Goal: Obtain resource: Obtain resource

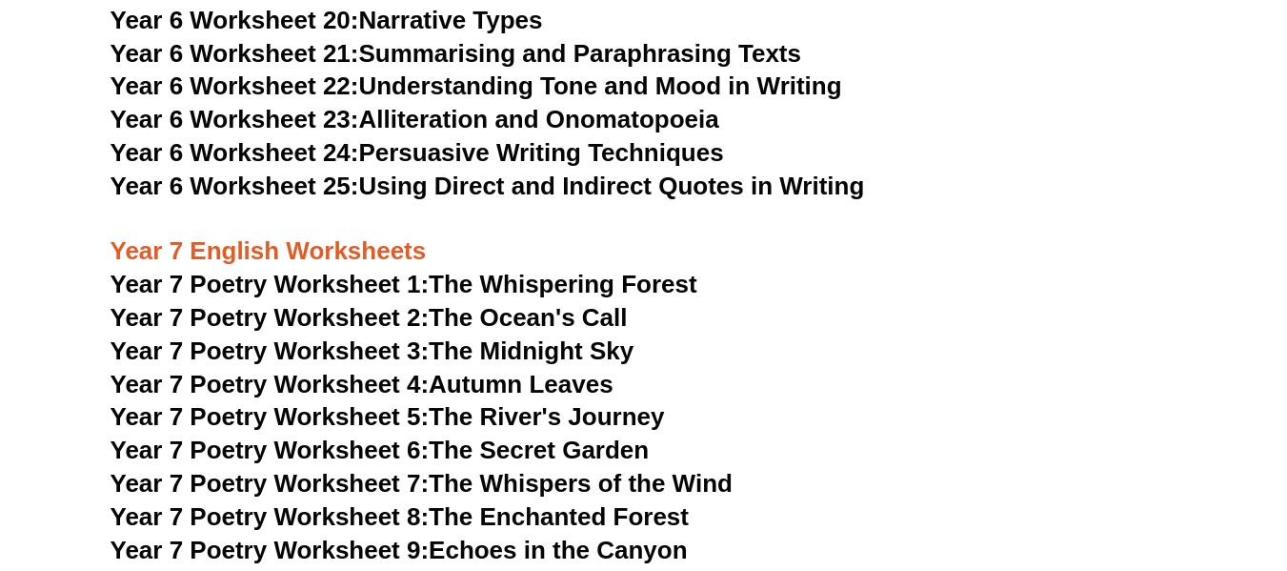
scroll to position [11860, 0]
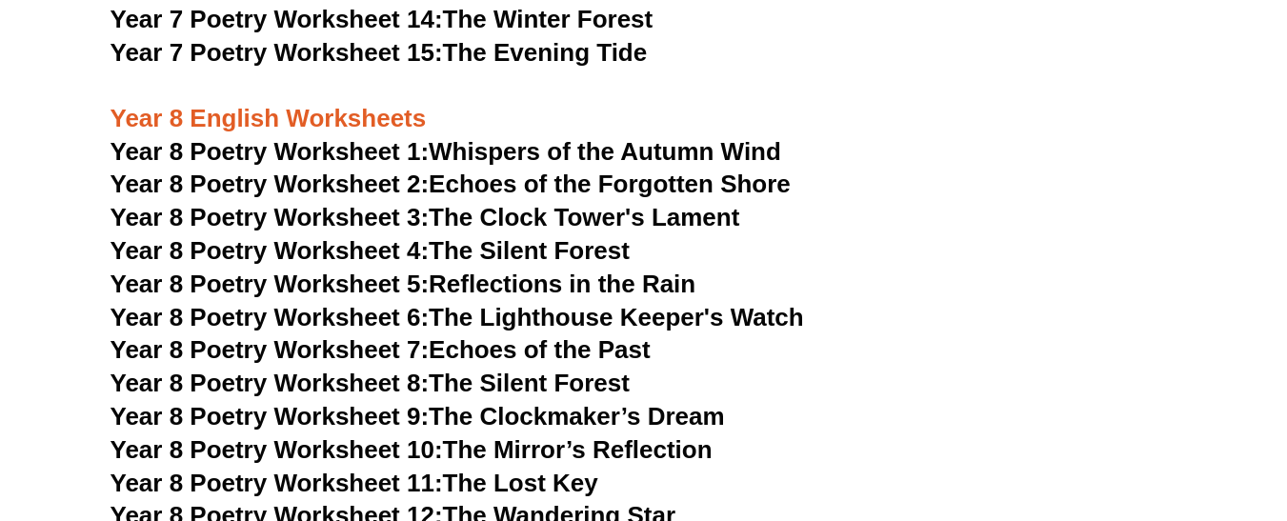
scroll to position [12267, 0]
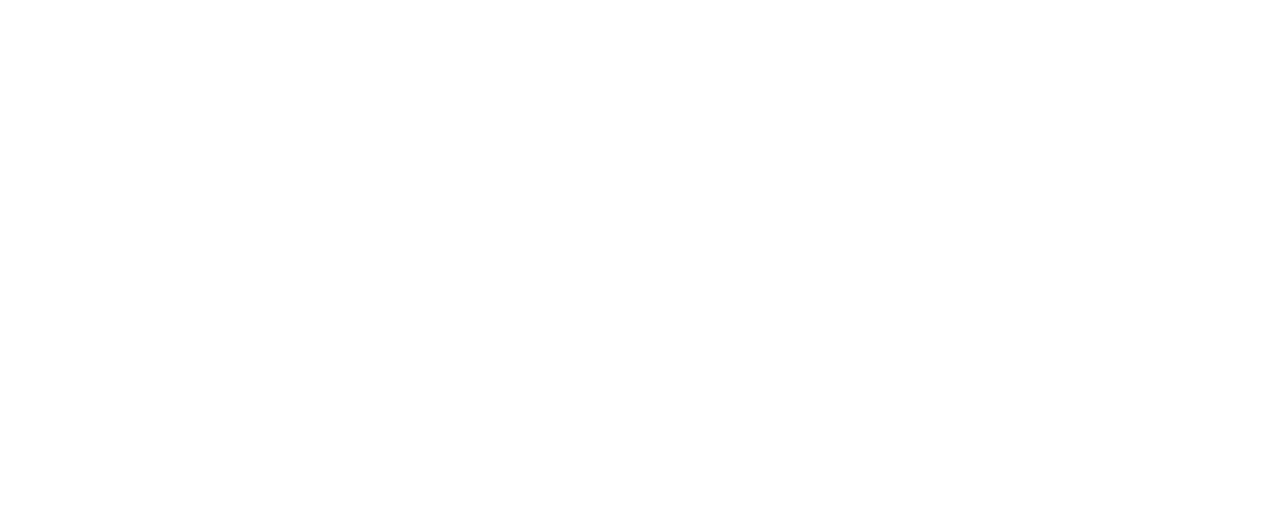
scroll to position [12368, 0]
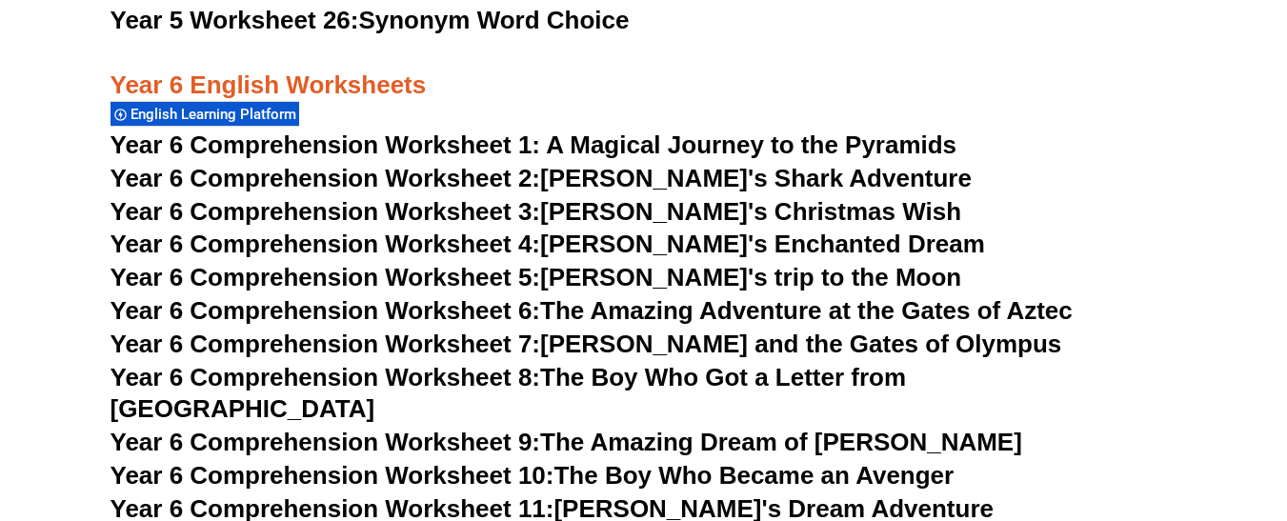
scroll to position [10361, 0]
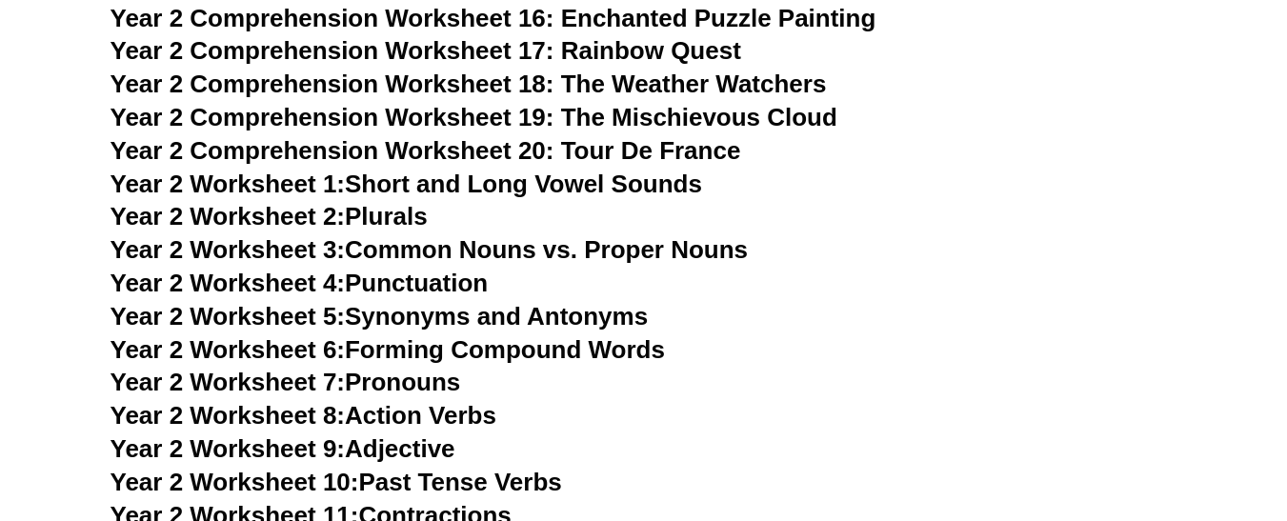
scroll to position [5382, 0]
